Goal: Information Seeking & Learning: Learn about a topic

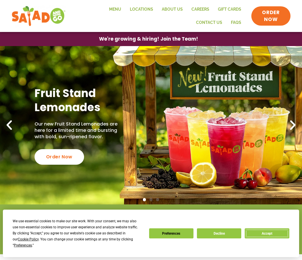
click at [265, 236] on button "Accept" at bounding box center [266, 233] width 44 height 10
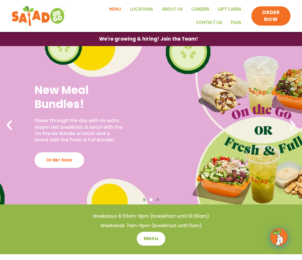
click at [105, 10] on link "Menu" at bounding box center [115, 9] width 21 height 13
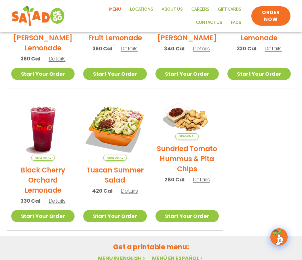
scroll to position [306, 0]
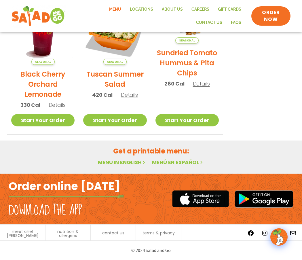
click at [121, 161] on link "Menu in English" at bounding box center [122, 161] width 48 height 7
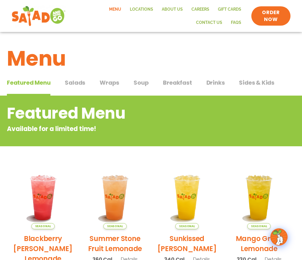
click at [79, 84] on span "Salads" at bounding box center [75, 82] width 20 height 9
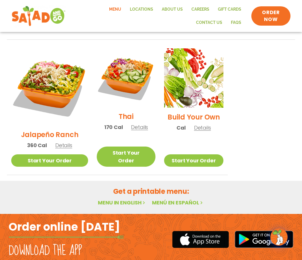
scroll to position [330, 0]
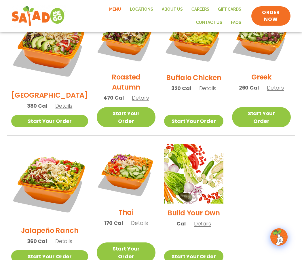
click at [198, 220] on span "Details" at bounding box center [202, 223] width 17 height 7
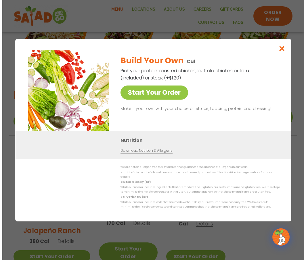
scroll to position [332, 0]
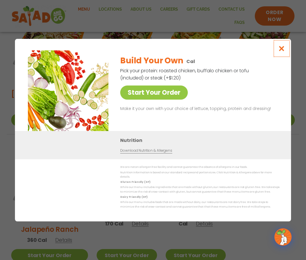
click at [282, 49] on icon "Close modal" at bounding box center [281, 48] width 7 height 6
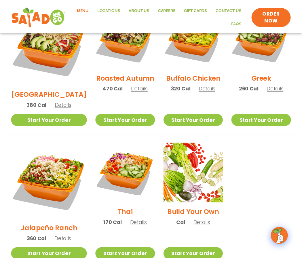
scroll to position [301, 0]
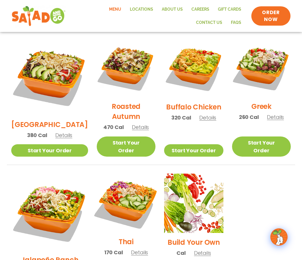
click at [123, 177] on img at bounding box center [125, 202] width 69 height 69
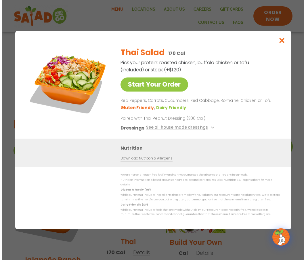
scroll to position [302, 0]
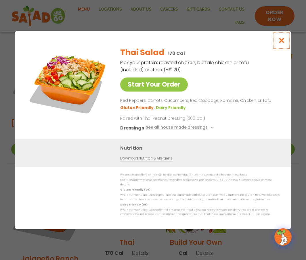
click at [282, 43] on icon "Close modal" at bounding box center [281, 40] width 7 height 6
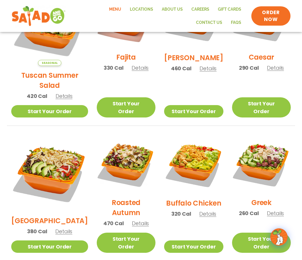
scroll to position [109, 0]
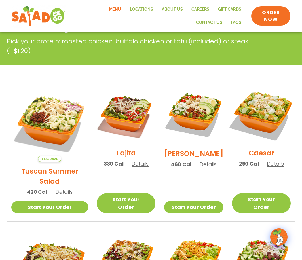
click at [259, 116] on img at bounding box center [261, 114] width 69 height 69
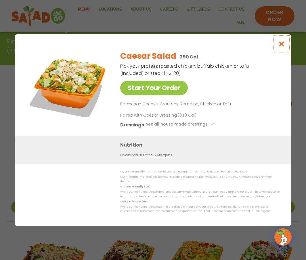
click at [281, 46] on icon "Close modal" at bounding box center [281, 44] width 7 height 6
